Goal: Navigation & Orientation: Find specific page/section

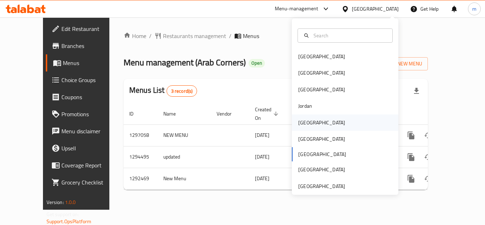
click at [298, 123] on div "[GEOGRAPHIC_DATA]" at bounding box center [321, 123] width 47 height 8
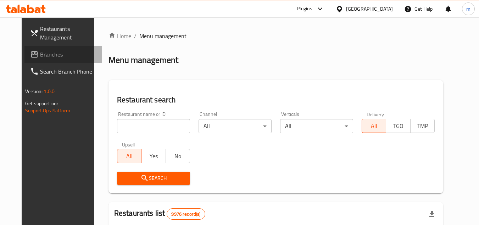
click at [40, 53] on span "Branches" at bounding box center [68, 54] width 56 height 9
